Goal: Find specific page/section: Find specific page/section

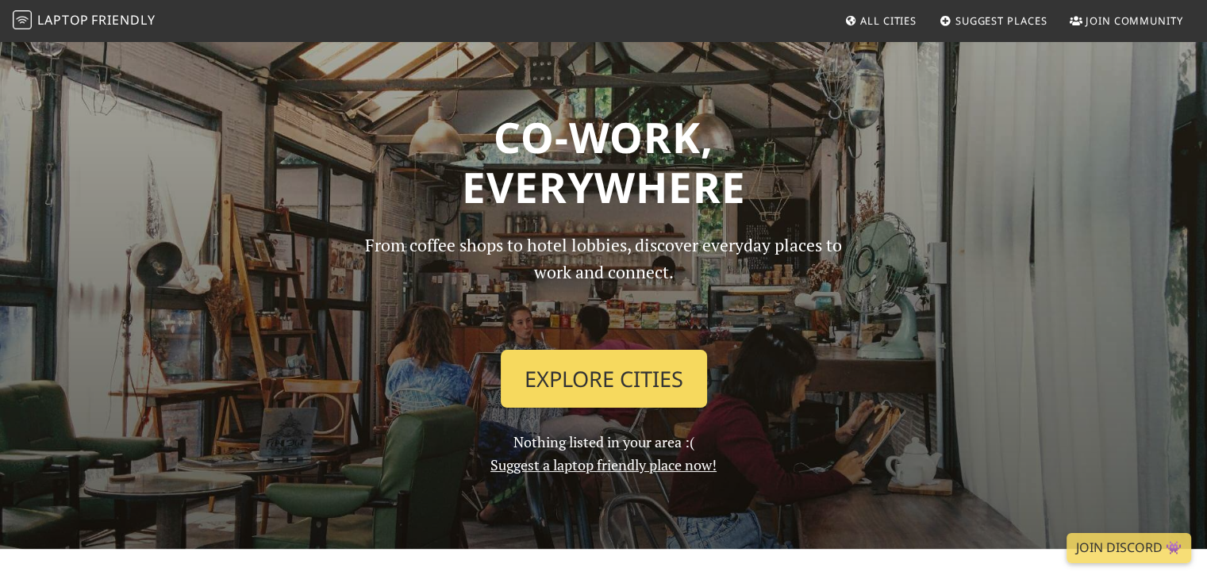
click at [662, 382] on link "Explore Cities" at bounding box center [604, 379] width 206 height 59
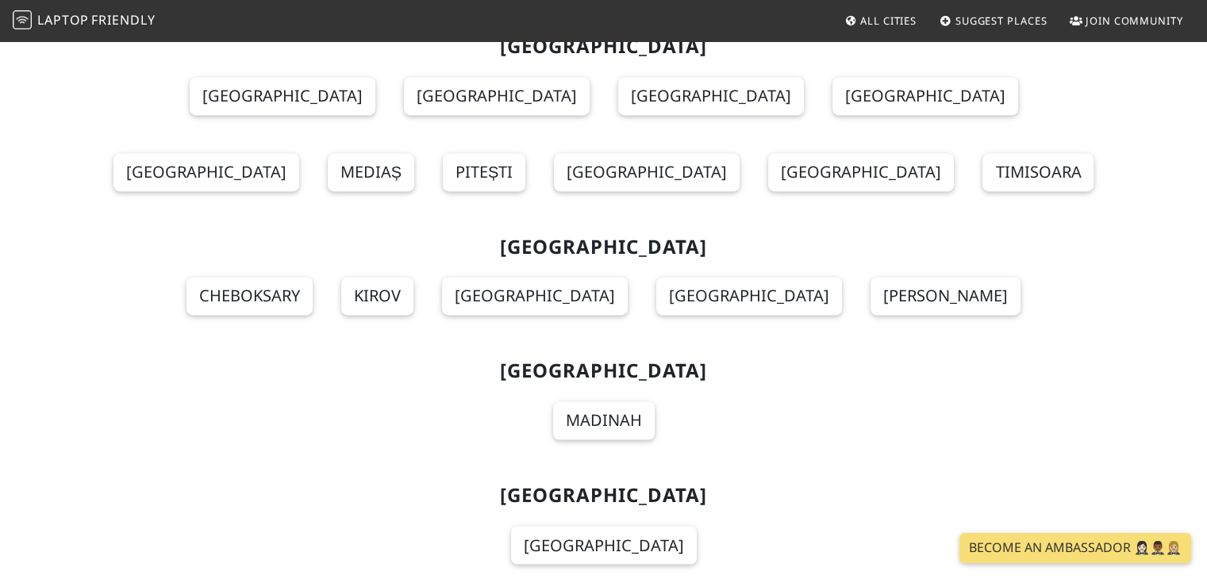
scroll to position [14543, 0]
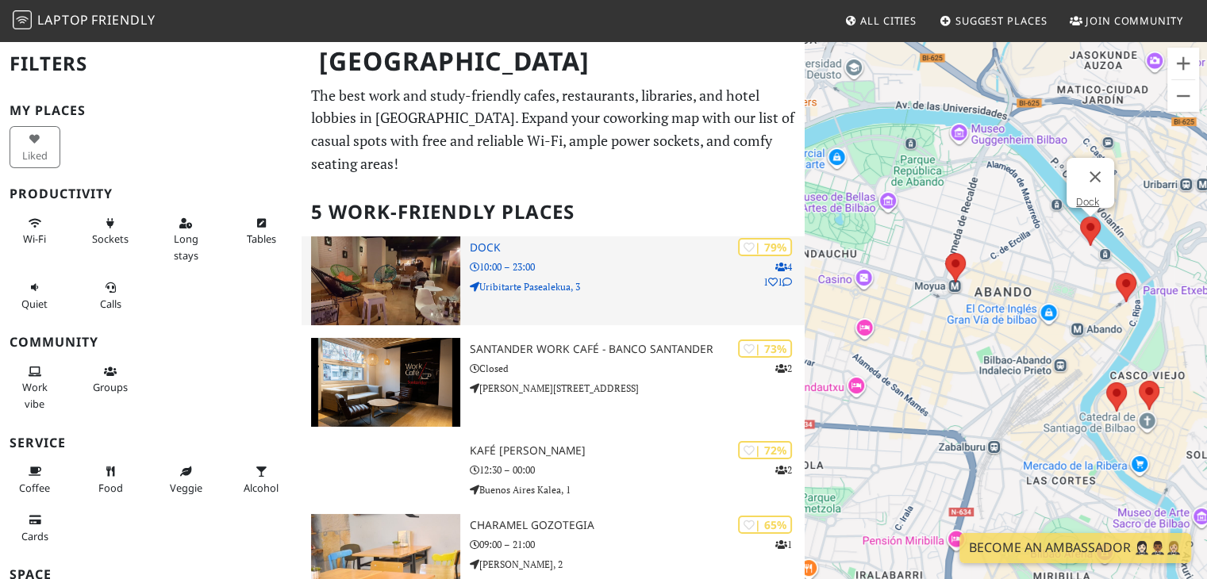
click at [593, 251] on div "| 79% 4 1 1 Dock 10:00 – 23:00 Uribitarte Pasealekua, 3" at bounding box center [638, 280] width 336 height 89
